Goal: Complete application form: Complete application form

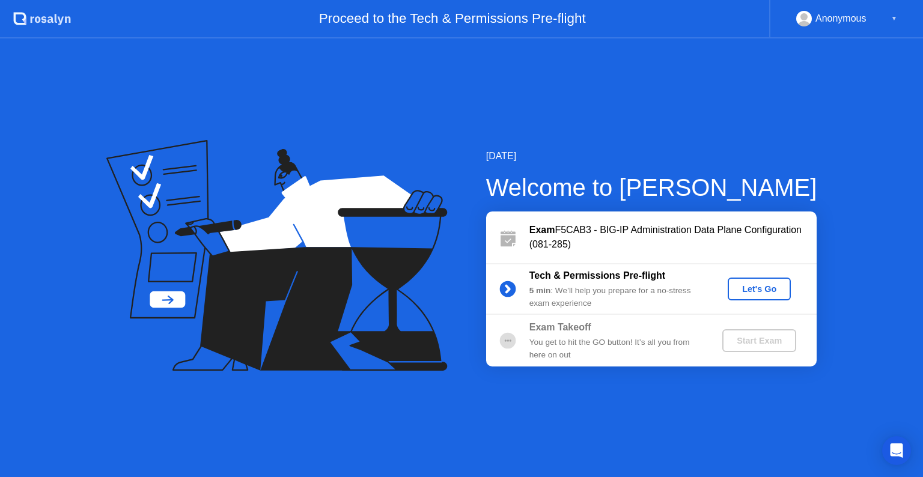
click at [505, 293] on circle at bounding box center [507, 289] width 16 height 16
click at [740, 290] on div "Let's Go" at bounding box center [758, 289] width 53 height 10
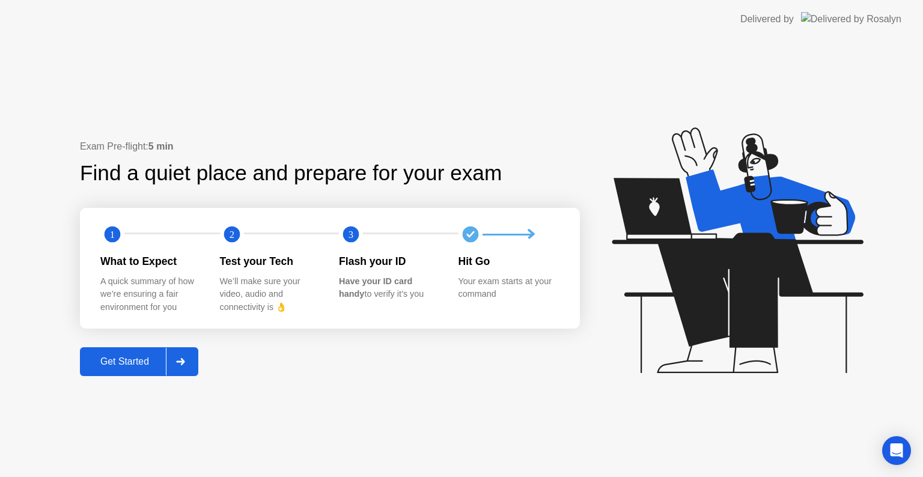
click at [144, 365] on div "Get Started" at bounding box center [125, 361] width 82 height 11
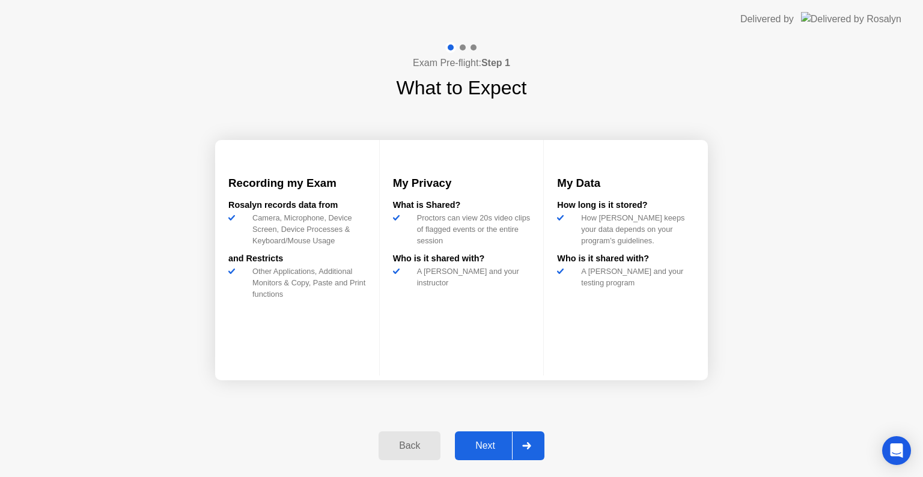
click at [535, 442] on div at bounding box center [526, 446] width 29 height 28
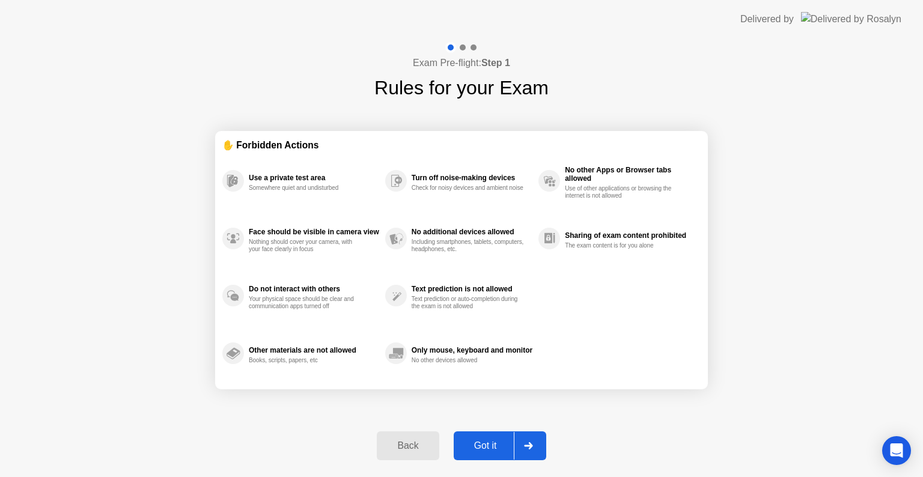
click at [490, 447] on div "Got it" at bounding box center [485, 445] width 56 height 11
select select "Available cameras"
select select "Available speakers"
select select "Available microphones"
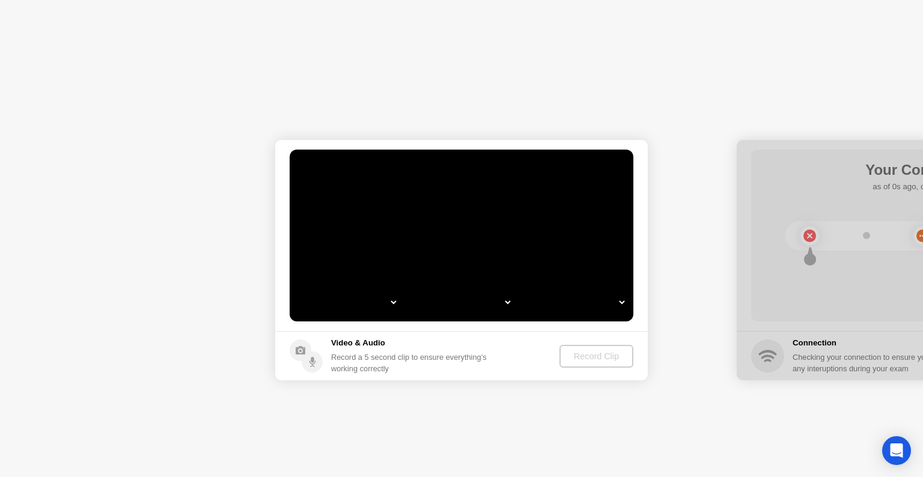
select select "*"
select select "**********"
select select "*******"
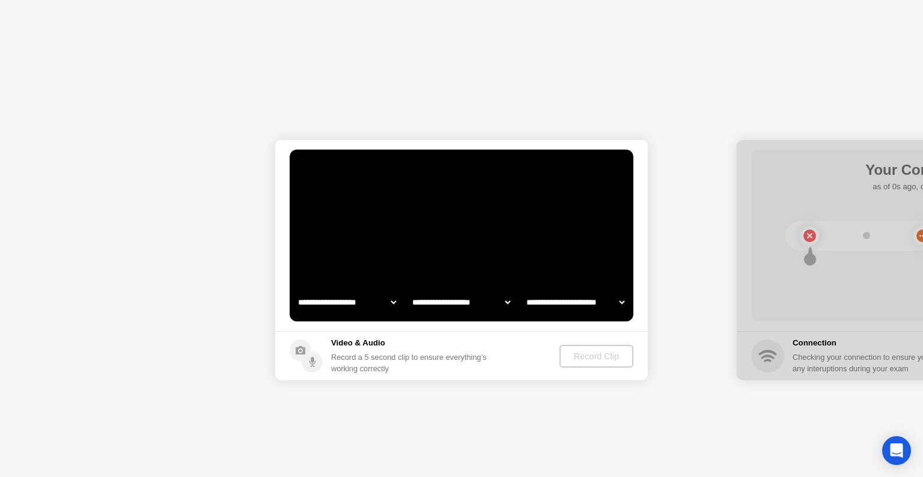
select select "*******"
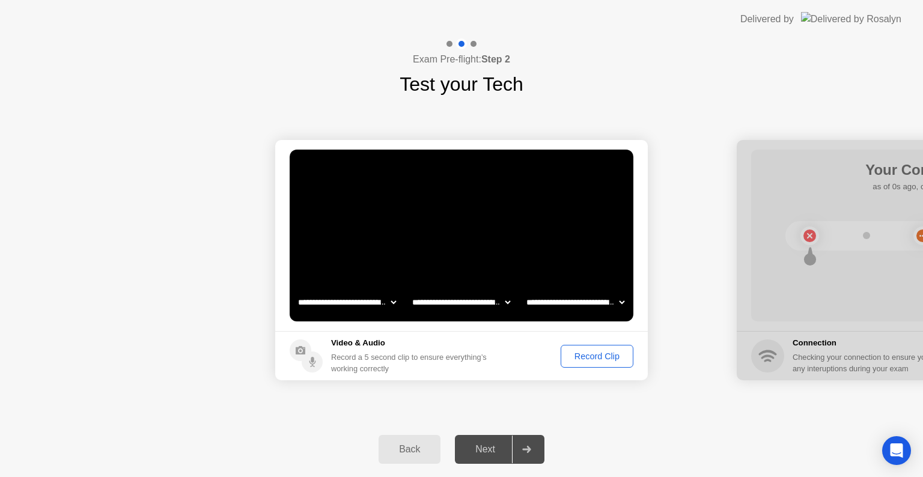
click at [589, 354] on div "Record Clip" at bounding box center [597, 356] width 64 height 10
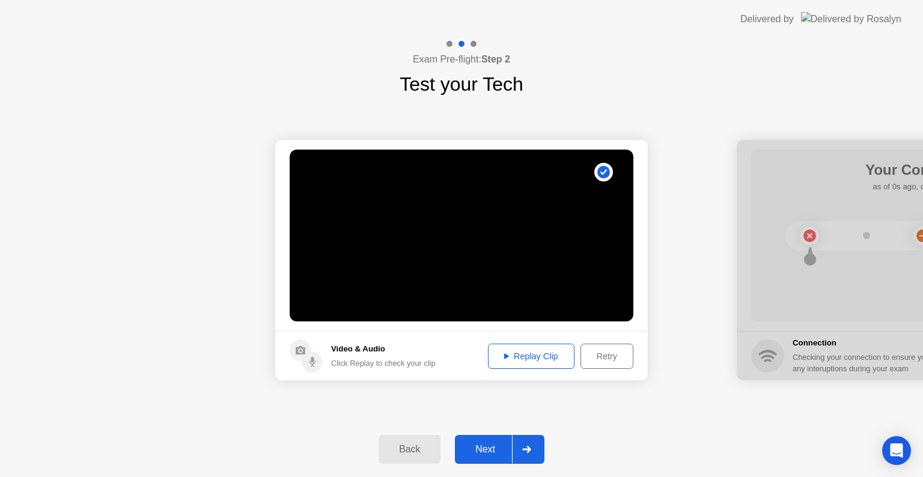
click at [548, 356] on div "Replay Clip" at bounding box center [531, 356] width 78 height 10
click at [485, 449] on div "Next" at bounding box center [484, 449] width 53 height 11
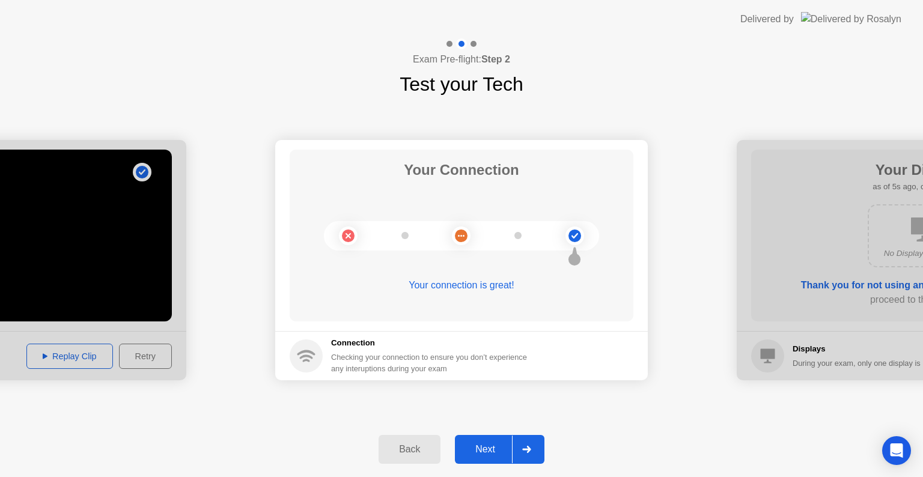
click at [482, 450] on div "Next" at bounding box center [484, 449] width 53 height 11
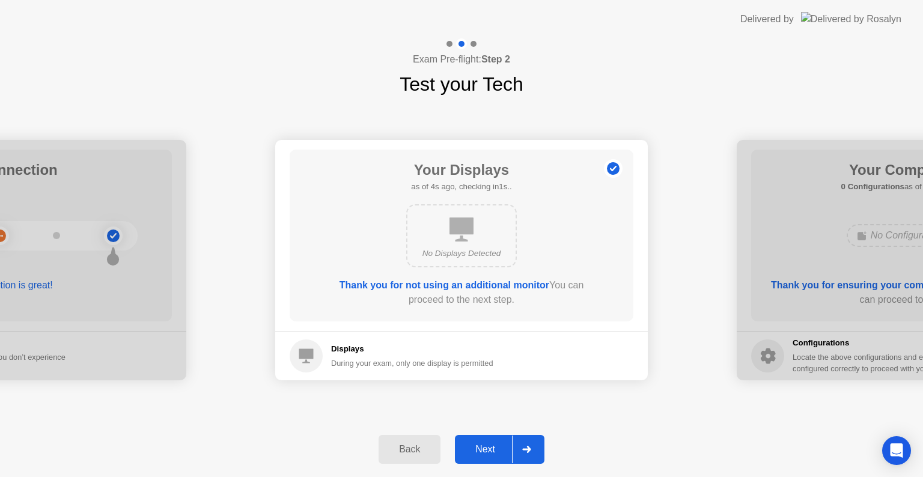
click at [482, 450] on div "Next" at bounding box center [484, 449] width 53 height 11
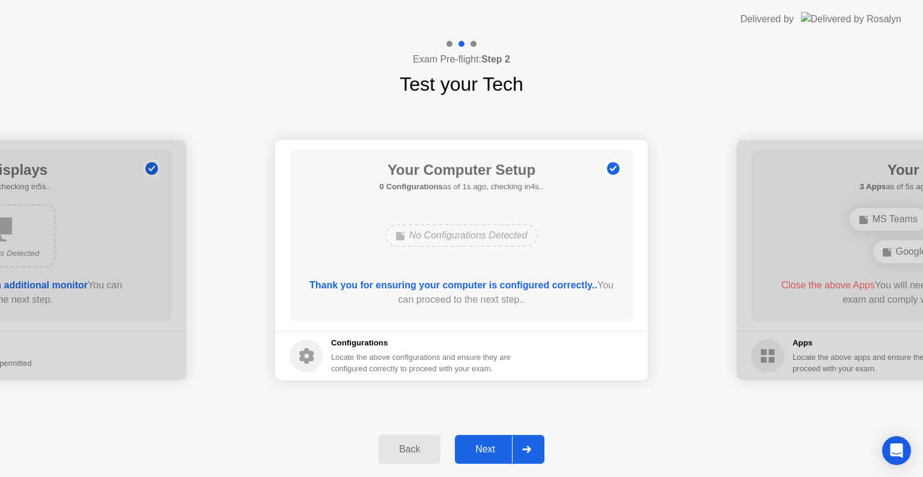
click at [482, 450] on div "Next" at bounding box center [484, 449] width 53 height 11
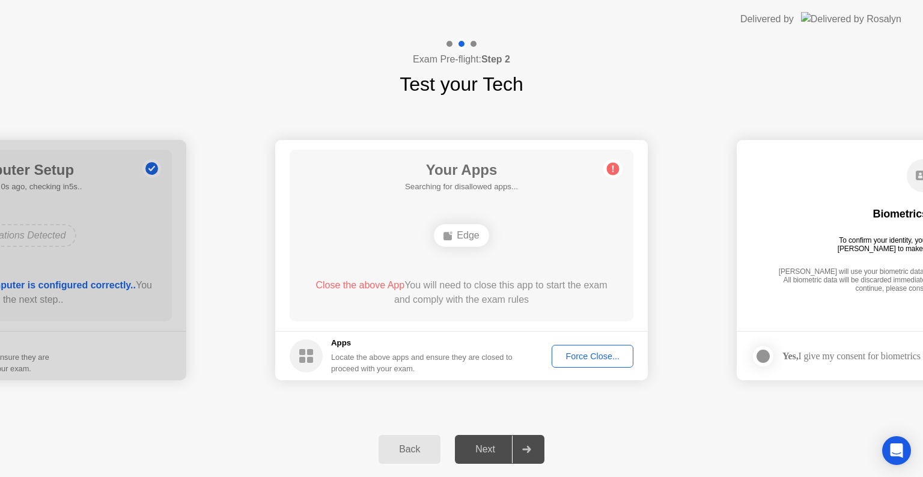
click at [572, 360] on div "Force Close..." at bounding box center [592, 356] width 73 height 10
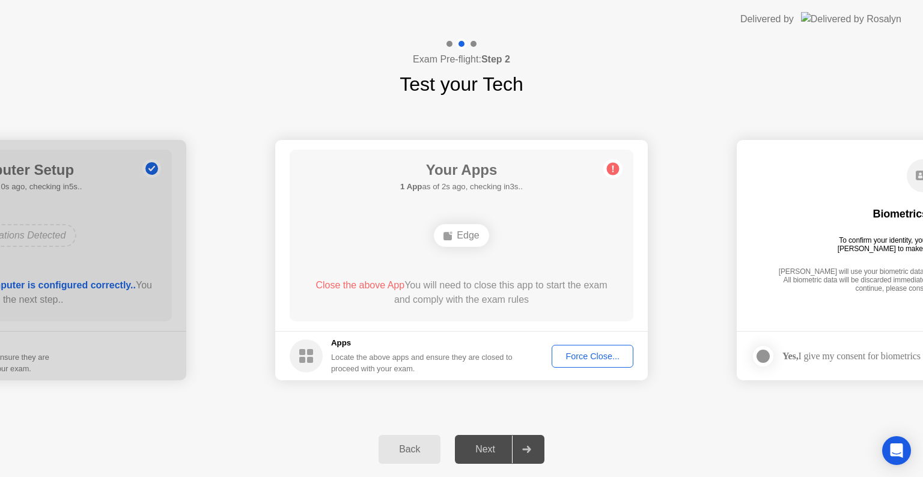
click at [585, 351] on div "Force Close..." at bounding box center [592, 356] width 73 height 10
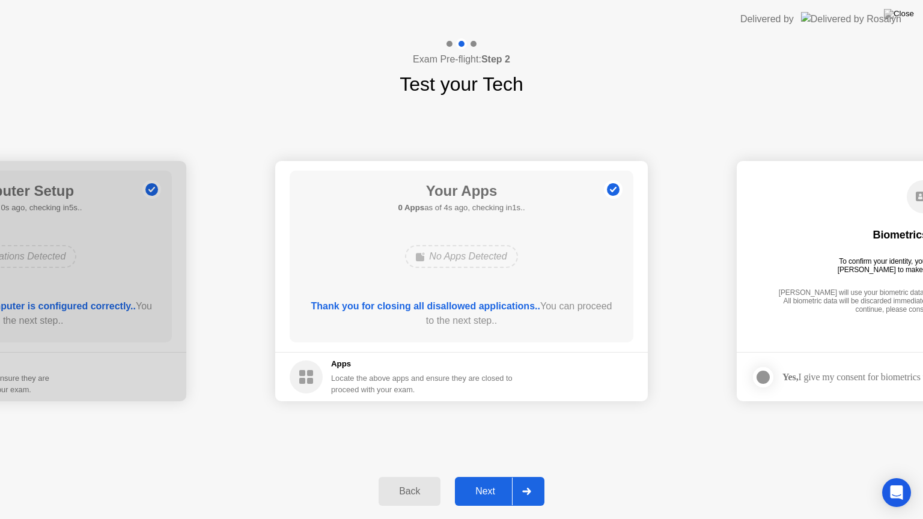
click at [493, 476] on div "Next" at bounding box center [484, 491] width 53 height 11
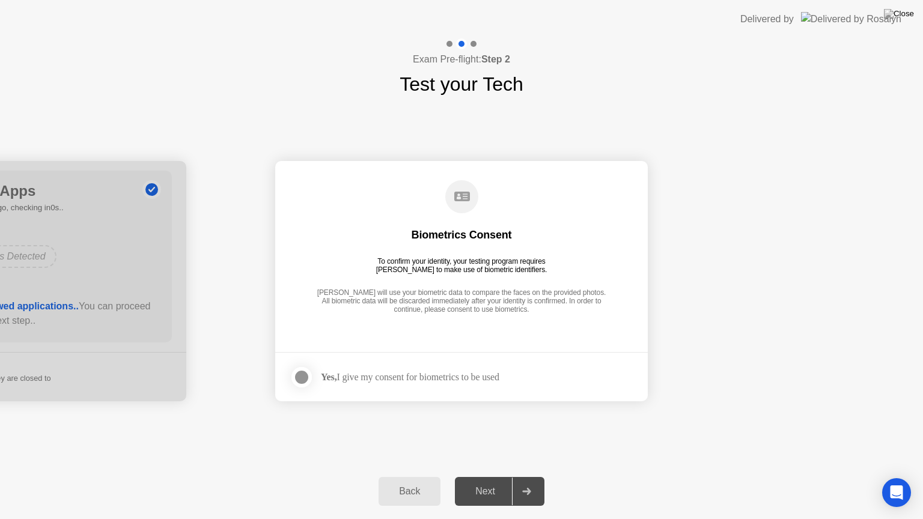
click at [300, 377] on div at bounding box center [301, 377] width 14 height 14
click at [479, 476] on button "Next" at bounding box center [500, 491] width 90 height 29
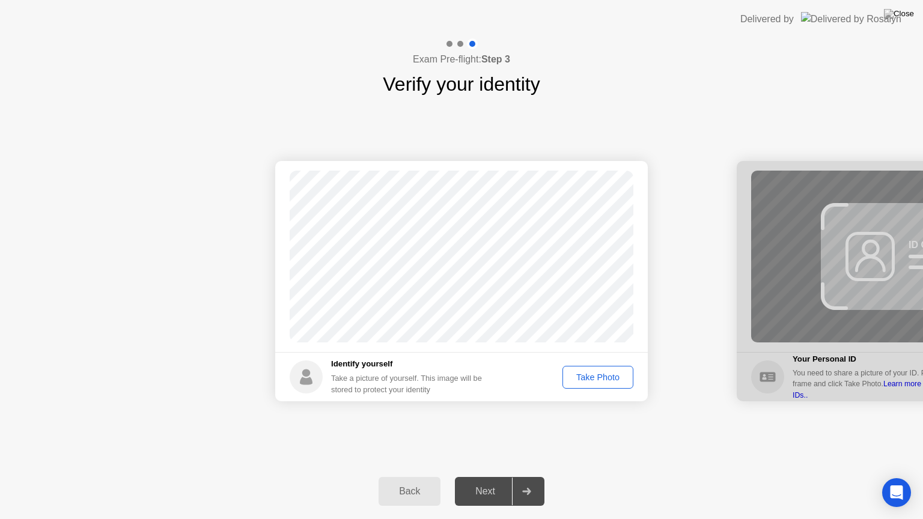
click at [599, 375] on div "Take Photo" at bounding box center [598, 377] width 62 height 10
click at [495, 476] on div "Next" at bounding box center [484, 491] width 53 height 11
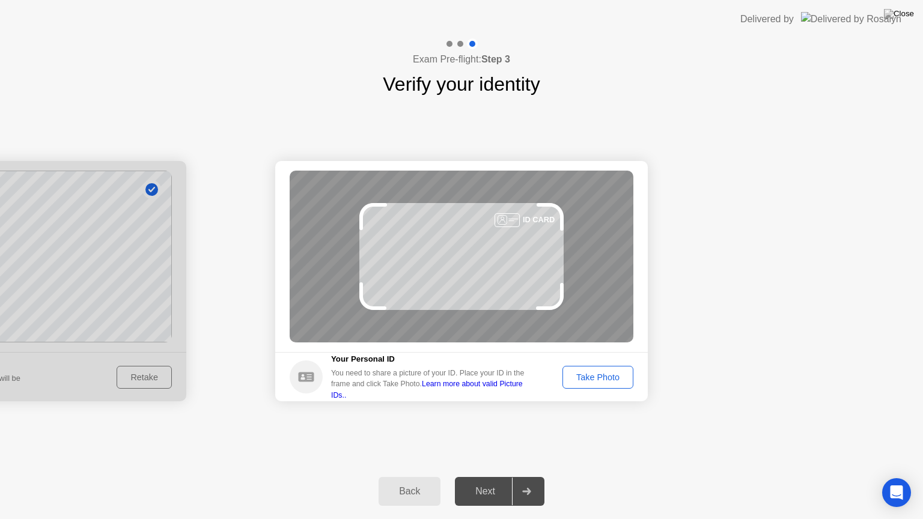
click at [600, 378] on div "Take Photo" at bounding box center [598, 377] width 62 height 10
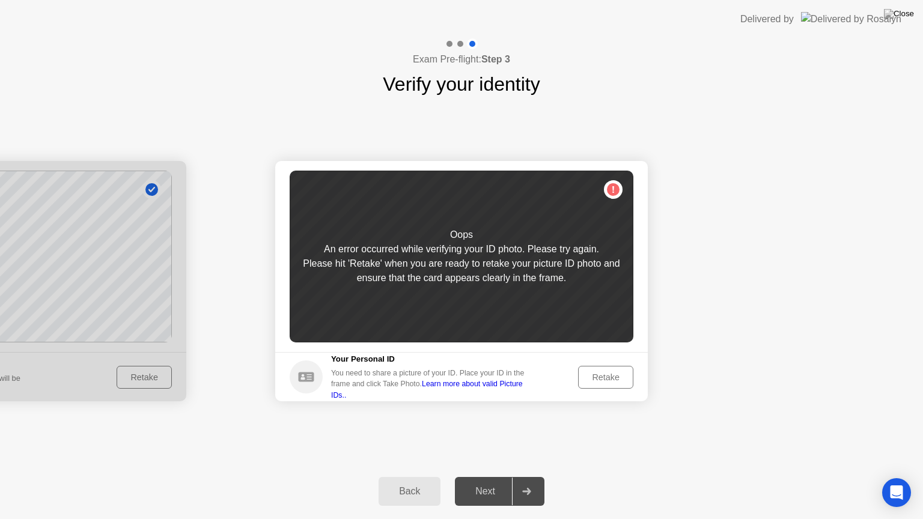
click at [600, 378] on div "Retake" at bounding box center [605, 377] width 47 height 10
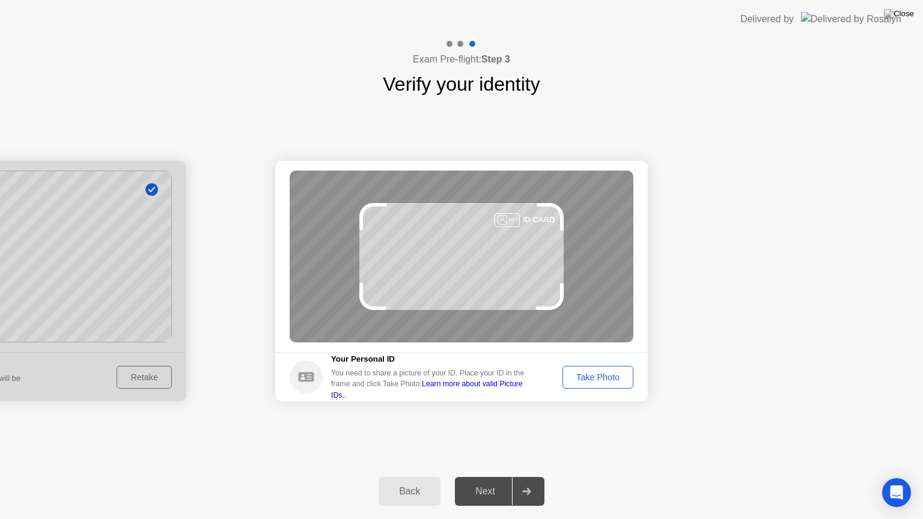
click at [600, 378] on div "Take Photo" at bounding box center [598, 377] width 62 height 10
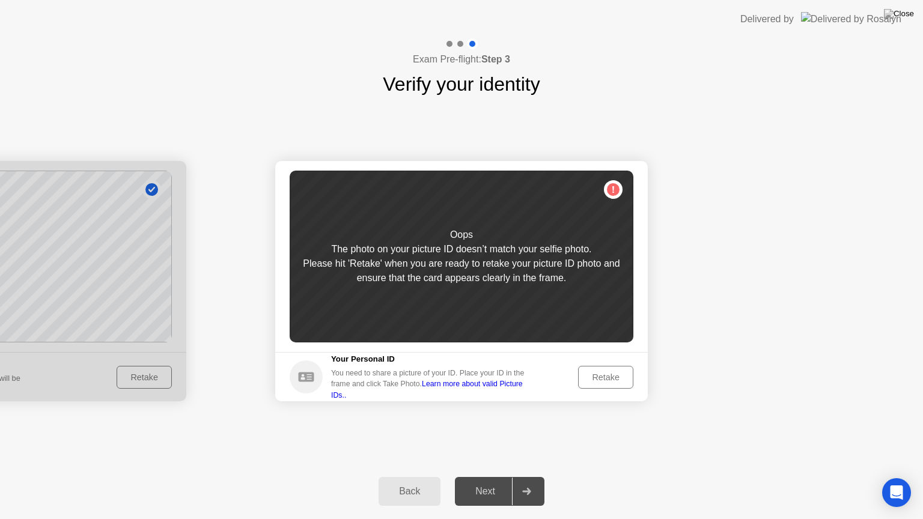
click at [600, 378] on div "Retake" at bounding box center [605, 377] width 47 height 10
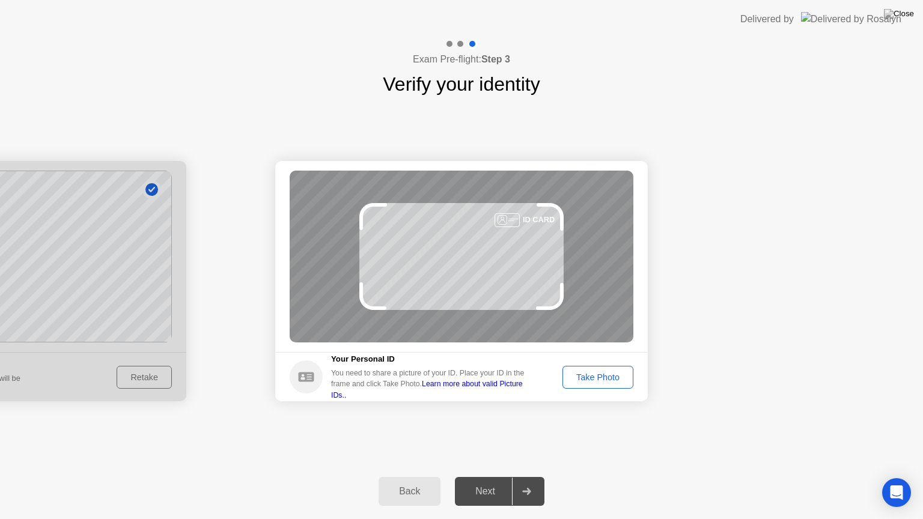
click at [600, 378] on div "Take Photo" at bounding box center [598, 377] width 62 height 10
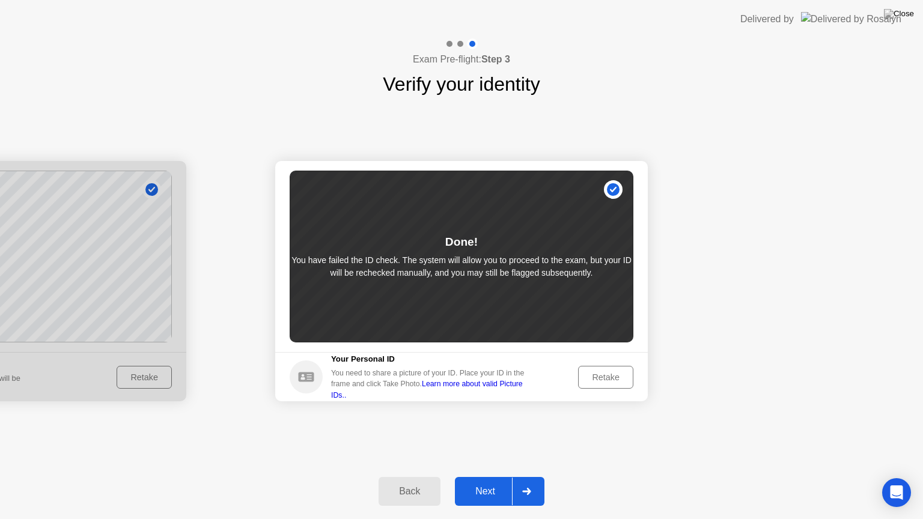
click at [497, 476] on div "Next" at bounding box center [484, 491] width 53 height 11
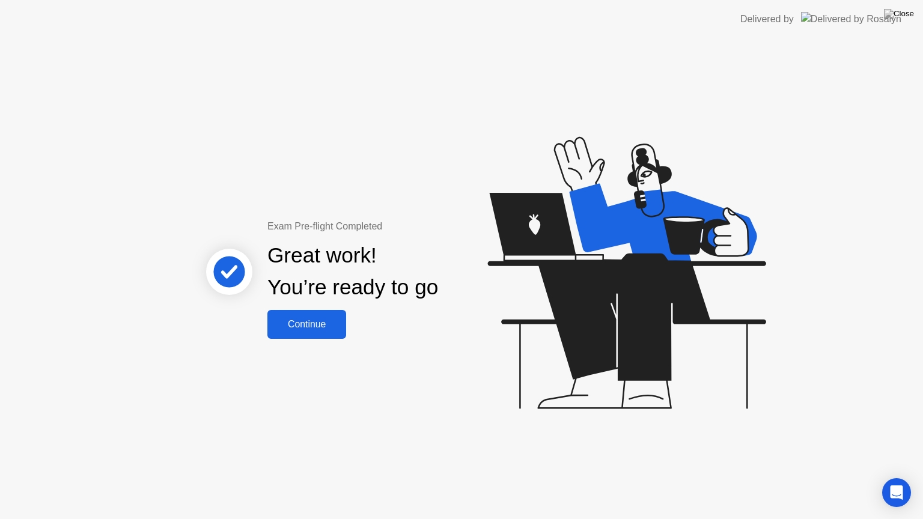
click at [315, 315] on button "Continue" at bounding box center [306, 324] width 79 height 29
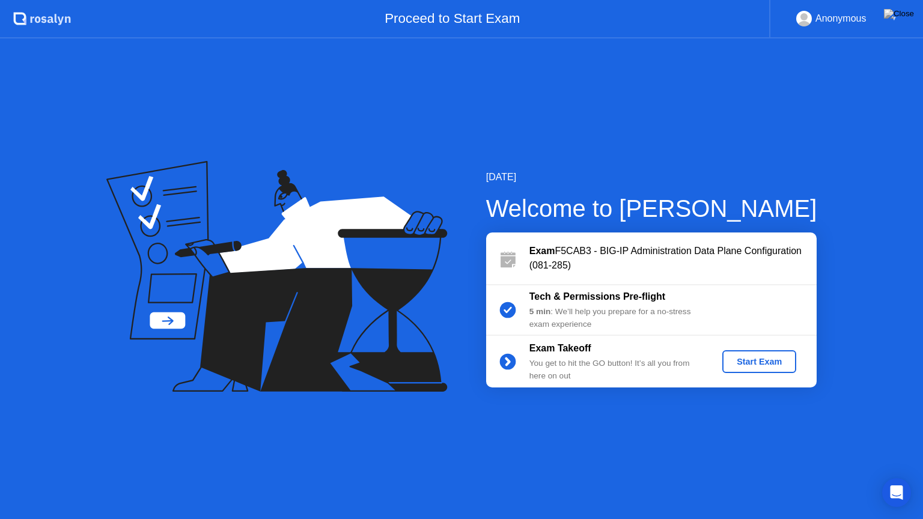
click at [750, 362] on div "Start Exam" at bounding box center [759, 362] width 64 height 10
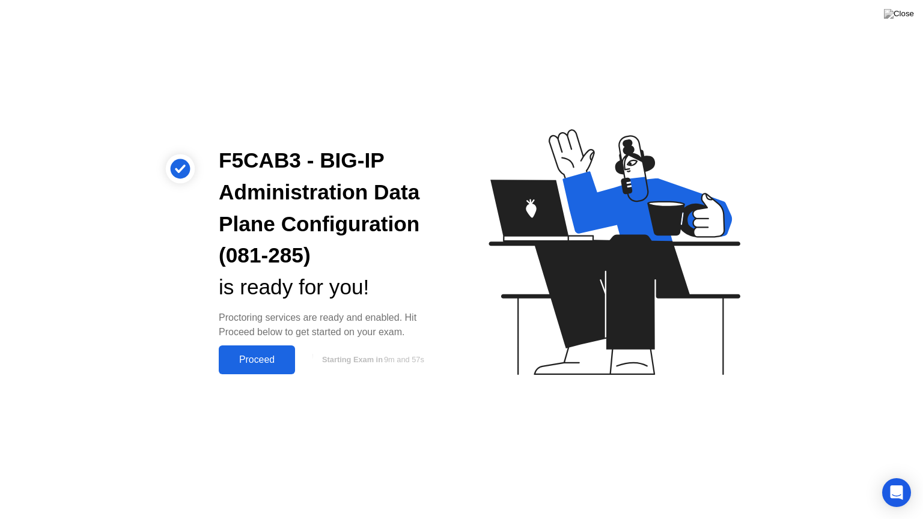
click at [262, 361] on div "Proceed" at bounding box center [256, 359] width 69 height 11
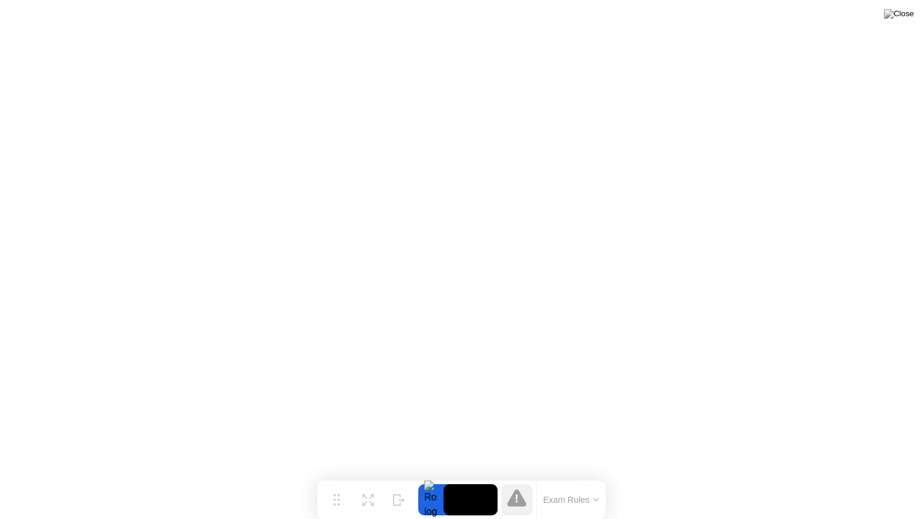
click at [570, 476] on button "Exam Rules" at bounding box center [571, 499] width 64 height 11
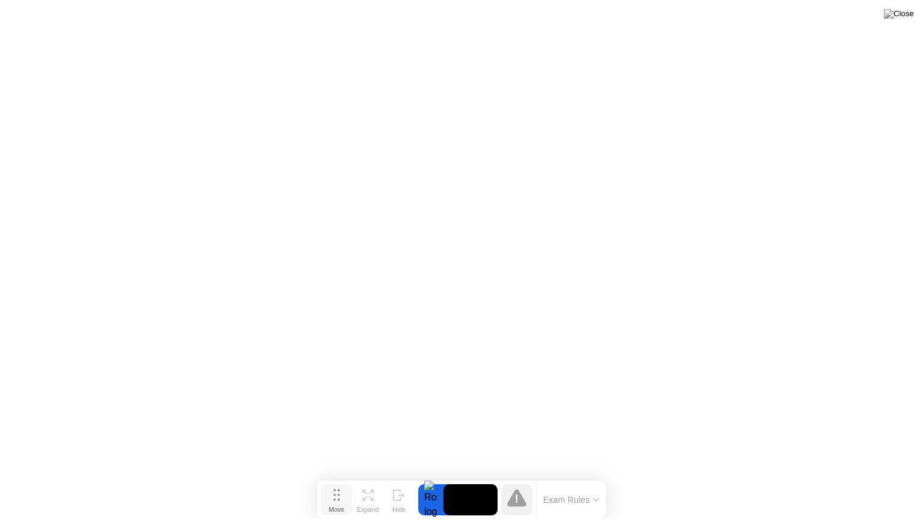
click at [336, 476] on div "Move" at bounding box center [337, 509] width 16 height 7
click at [434, 476] on div at bounding box center [430, 499] width 25 height 31
click at [461, 476] on video at bounding box center [470, 499] width 54 height 31
click at [399, 476] on icon at bounding box center [399, 495] width 12 height 11
